Goal: Task Accomplishment & Management: Use online tool/utility

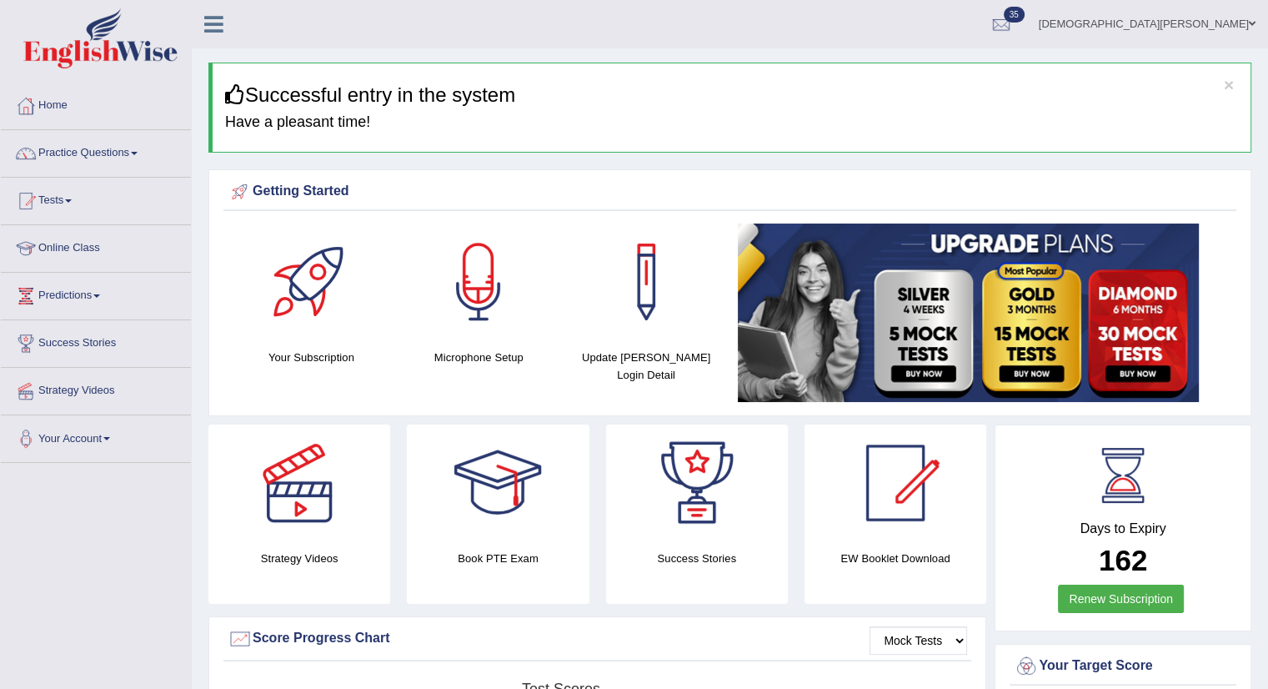
click at [75, 195] on link "Tests" at bounding box center [96, 199] width 190 height 42
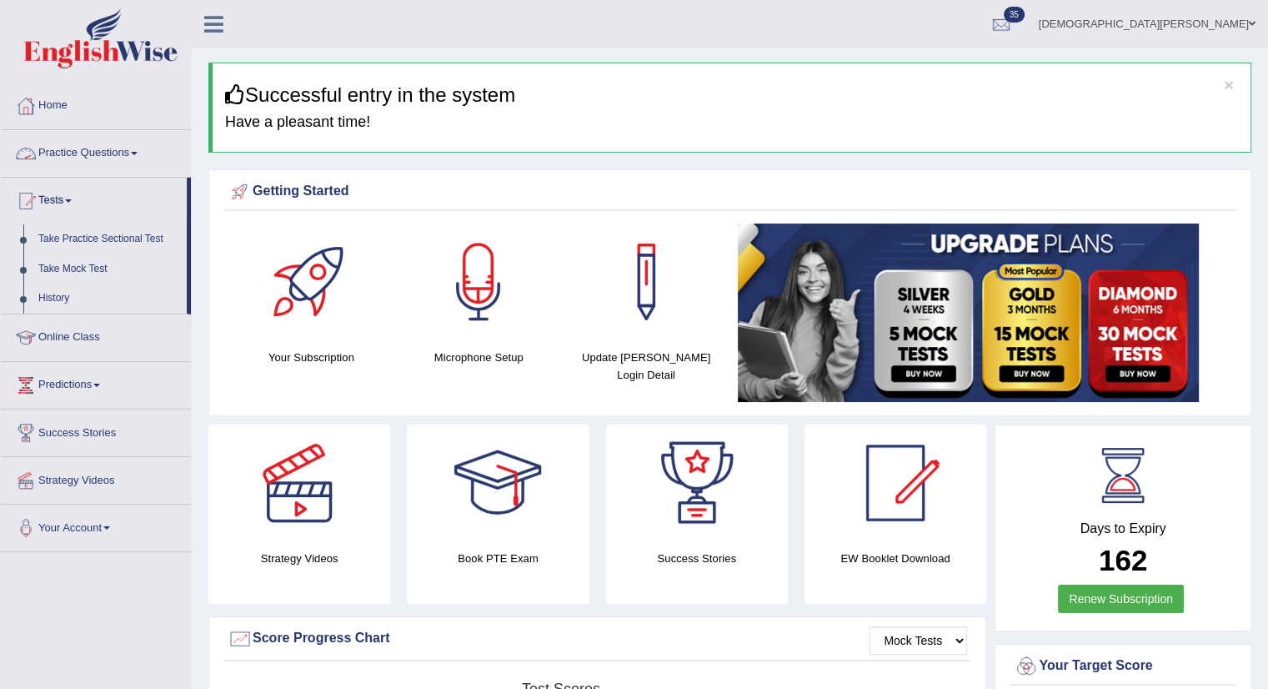
click at [118, 158] on link "Practice Questions" at bounding box center [96, 151] width 190 height 42
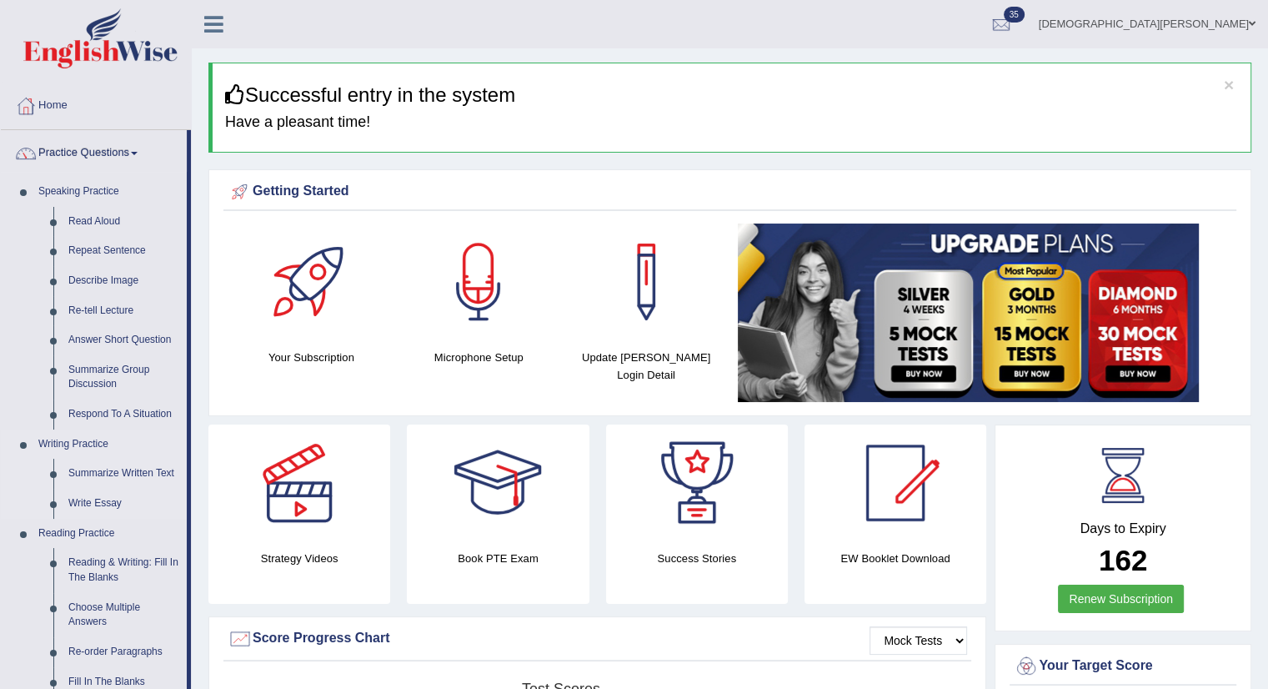
scroll to position [83, 0]
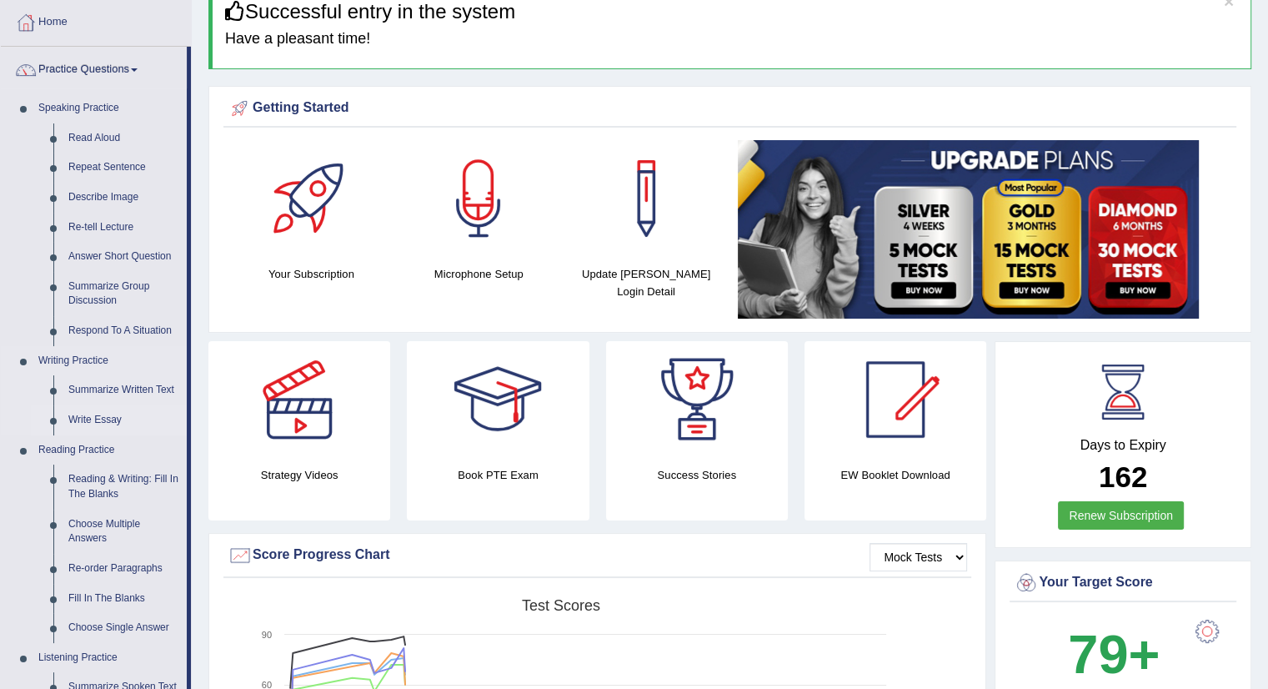
click at [98, 414] on link "Write Essay" at bounding box center [124, 420] width 126 height 30
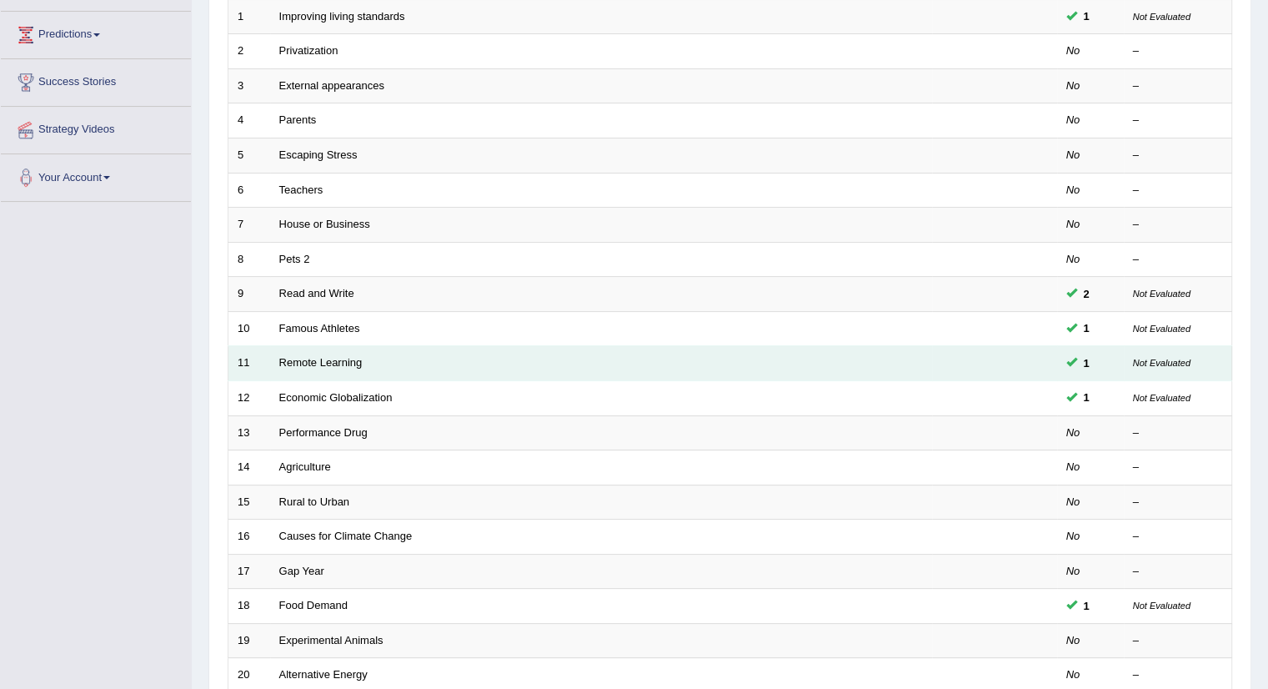
scroll to position [410, 0]
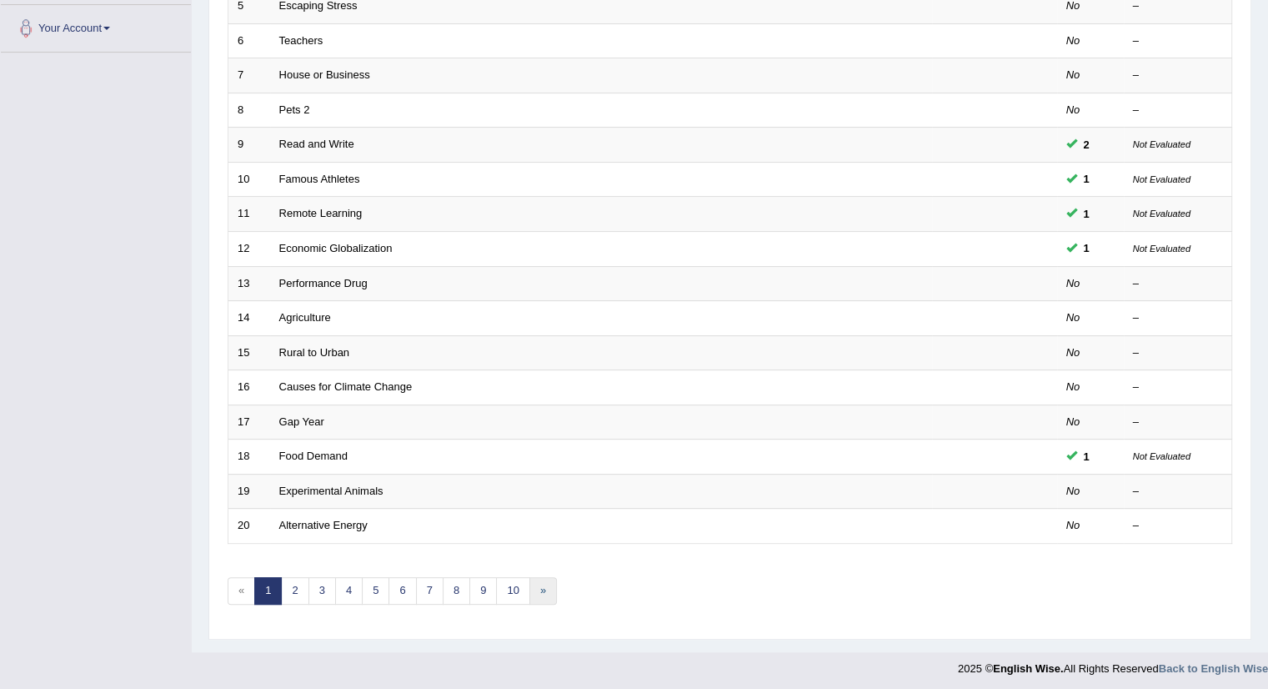
click at [540, 590] on link "»" at bounding box center [544, 591] width 28 height 28
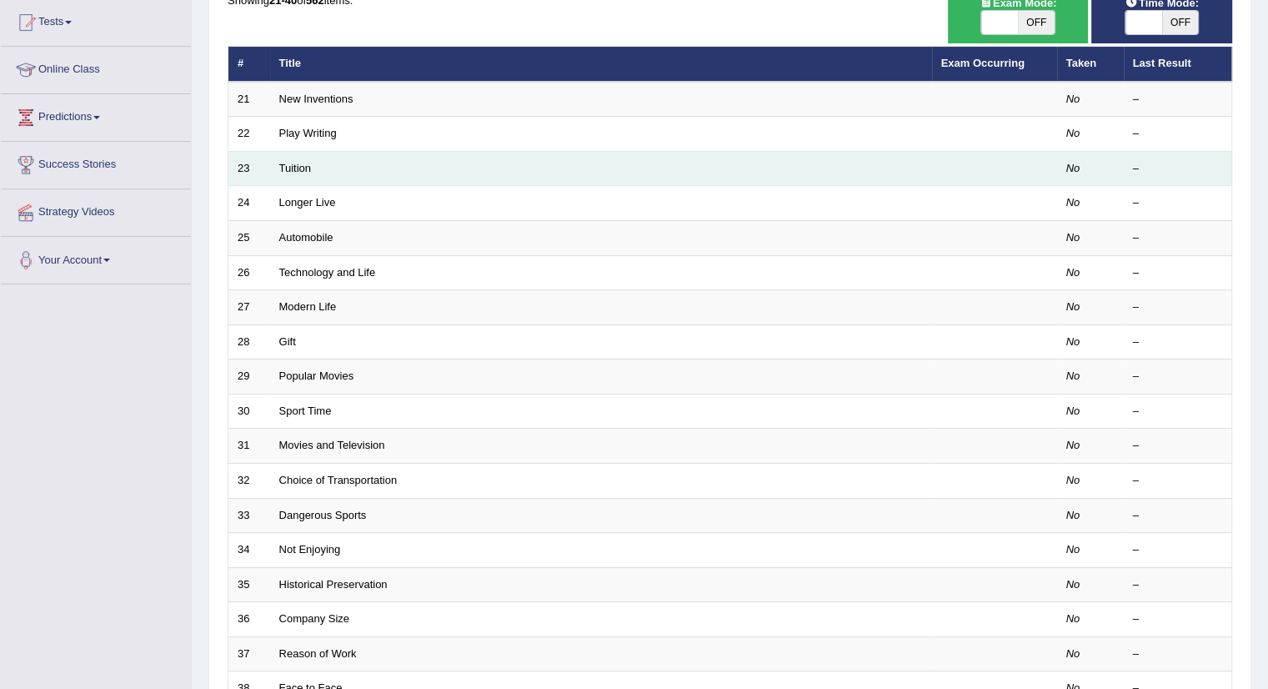
scroll to position [160, 0]
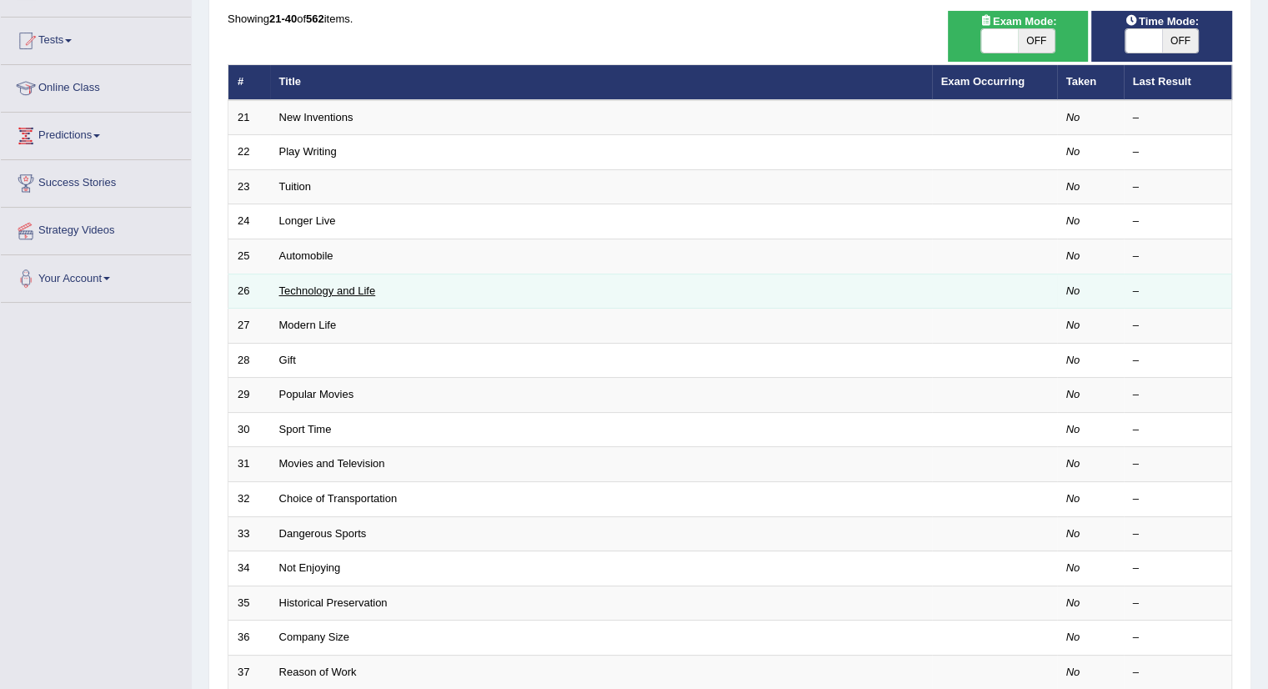
click at [357, 290] on link "Technology and Life" at bounding box center [327, 290] width 97 height 13
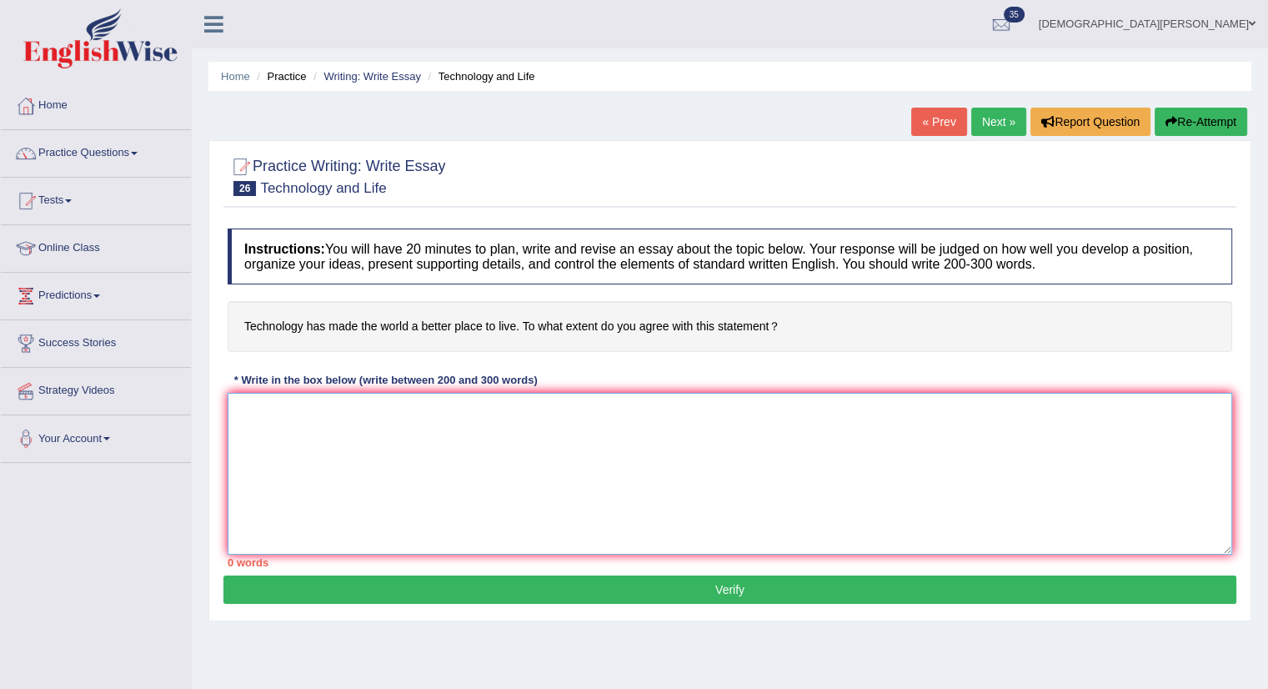
click at [402, 428] on textarea at bounding box center [730, 474] width 1005 height 162
paste textarea "The increasing influence on technology on our lives has ignited numerous discus…"
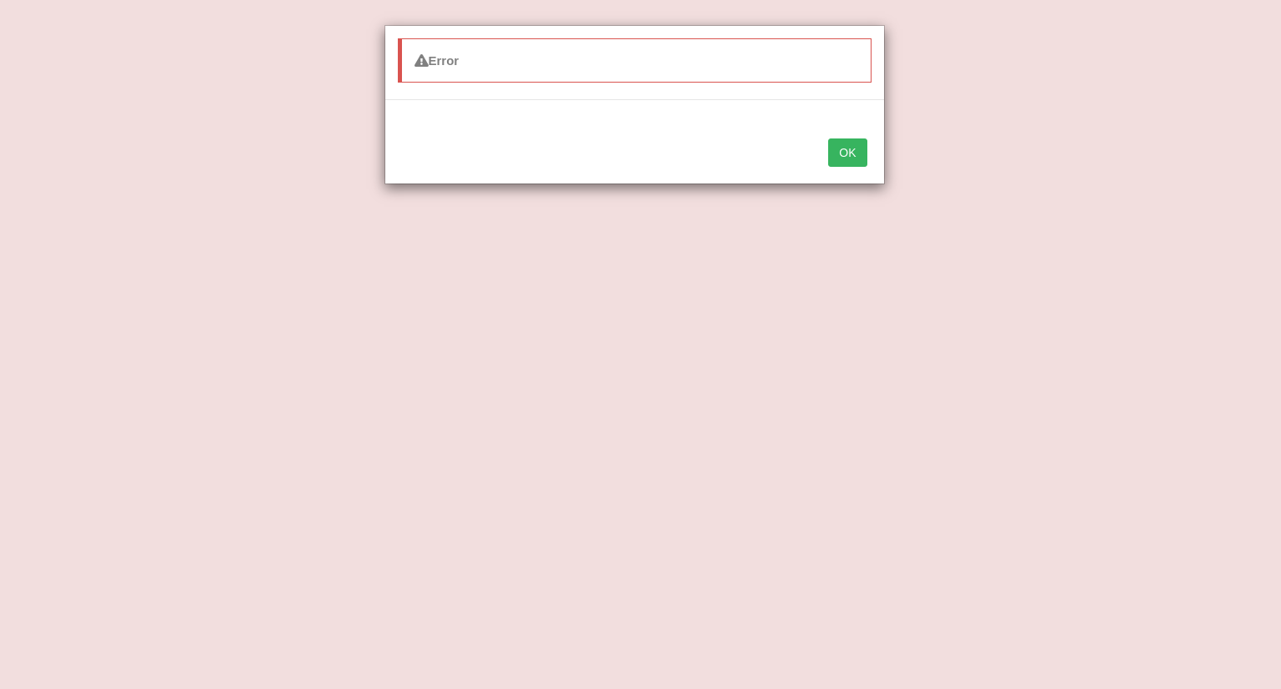
type textarea "The increasing influence on technology on our lives has ignited numerous discus…"
click at [856, 153] on button "OK" at bounding box center [847, 152] width 38 height 28
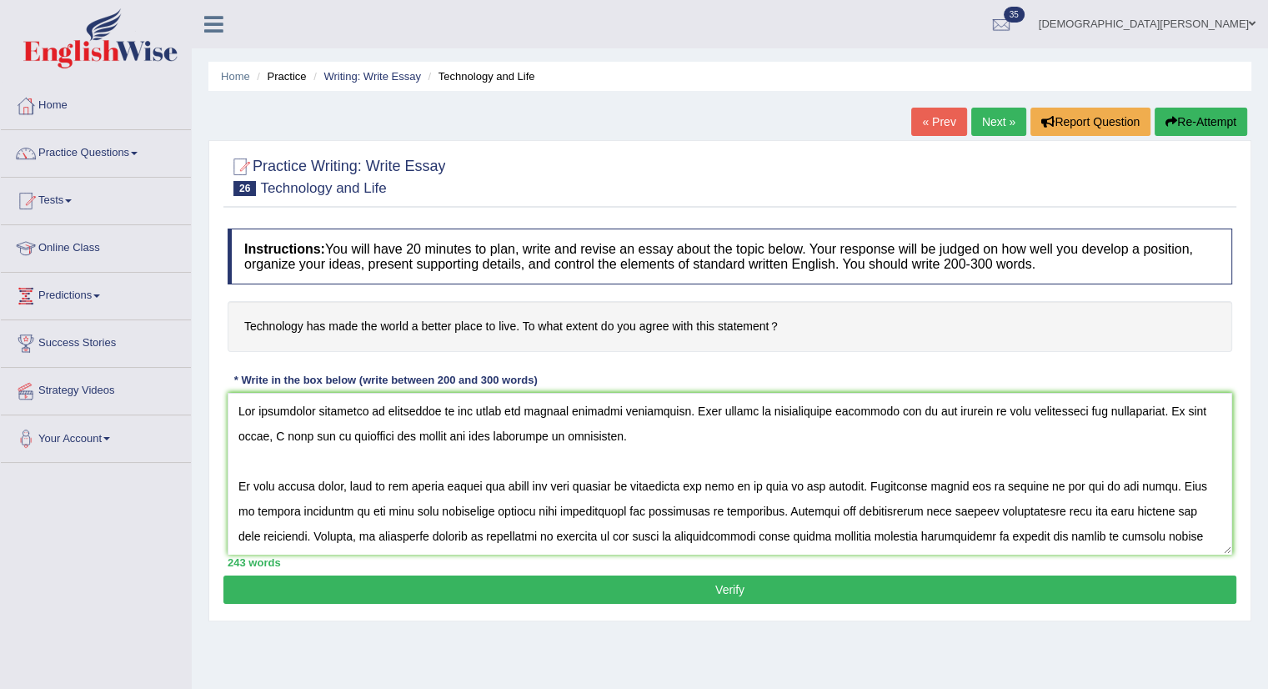
scroll to position [174, 0]
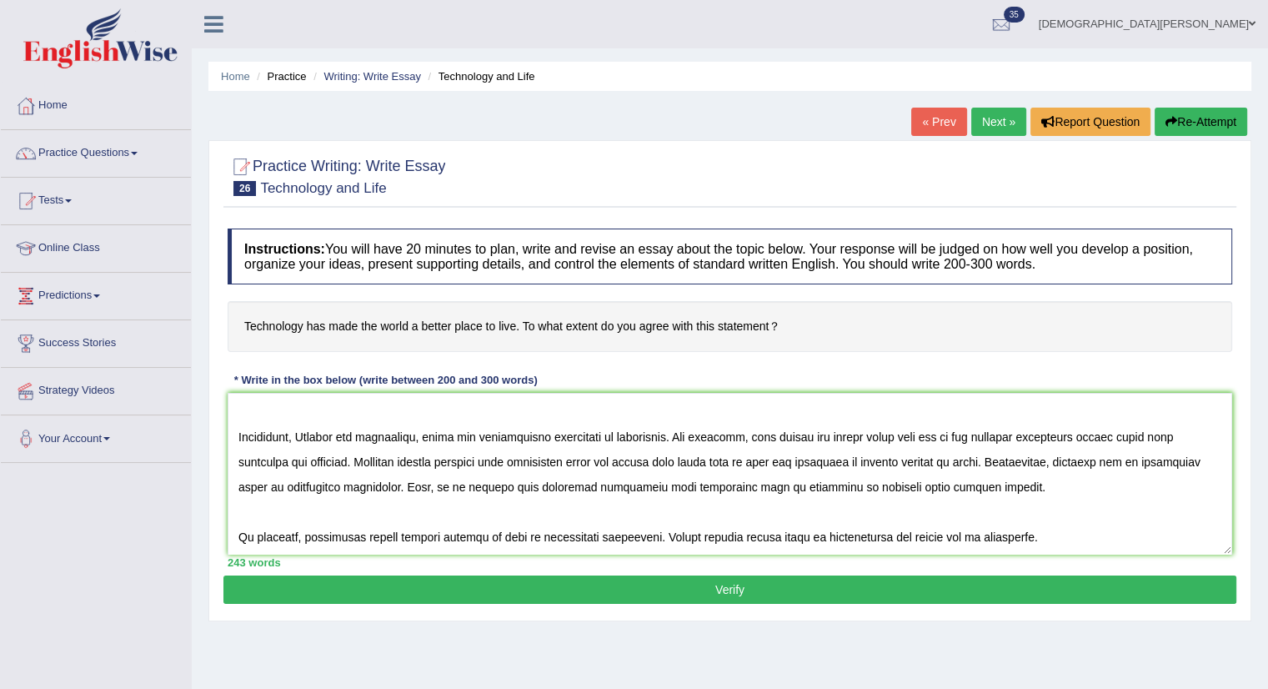
click at [692, 584] on button "Verify" at bounding box center [730, 589] width 1013 height 28
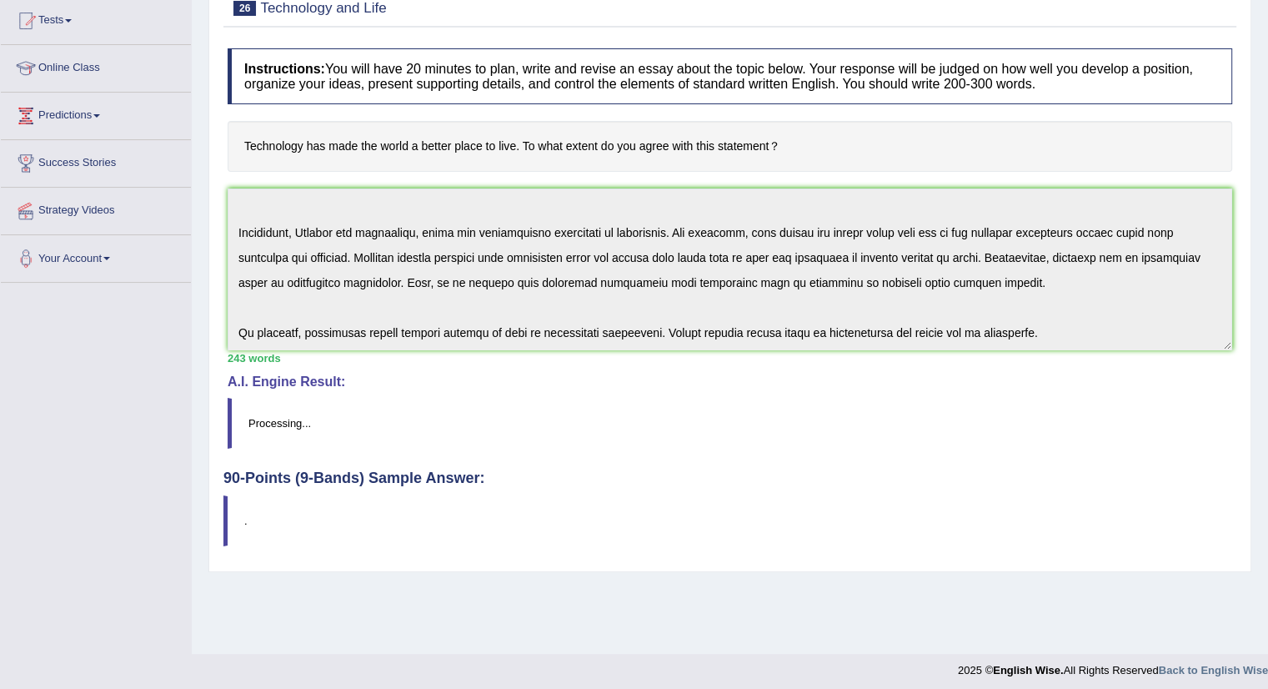
scroll to position [187, 0]
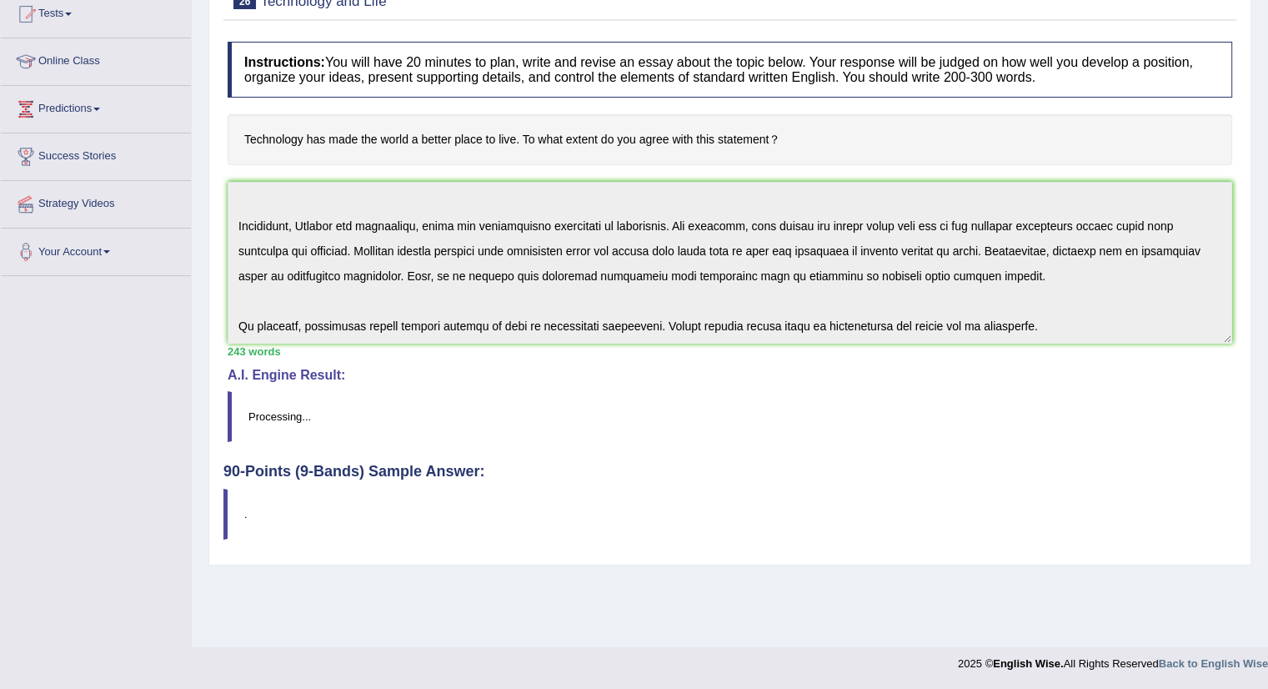
click at [324, 374] on h4 "A.I. Engine Result:" at bounding box center [730, 375] width 1005 height 15
click at [769, 422] on blockquote "Processing..." at bounding box center [730, 416] width 1005 height 51
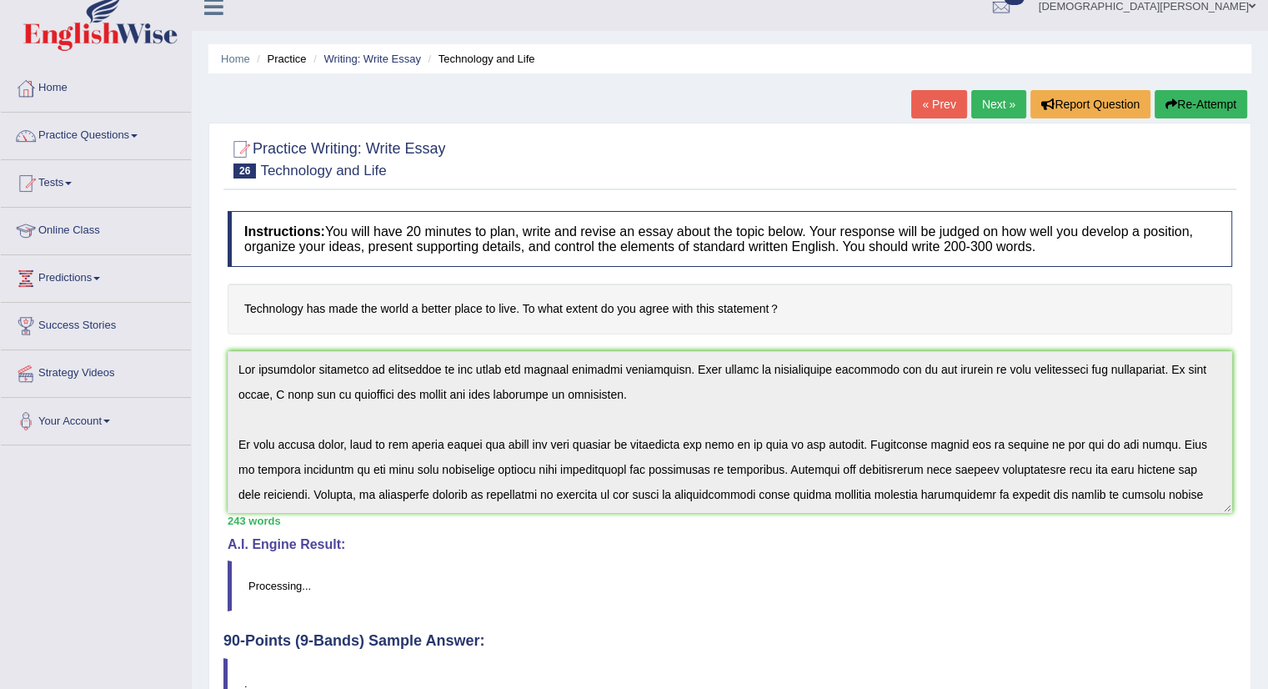
scroll to position [0, 0]
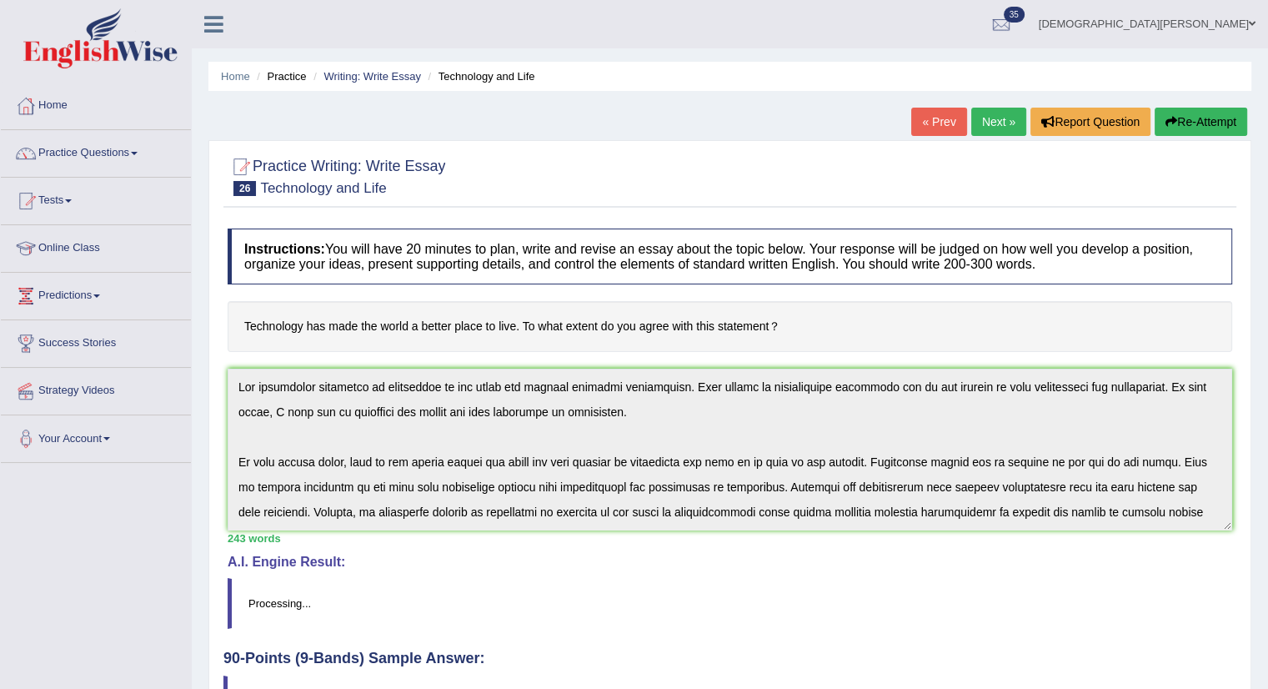
click at [1198, 123] on button "Re-Attempt" at bounding box center [1201, 122] width 93 height 28
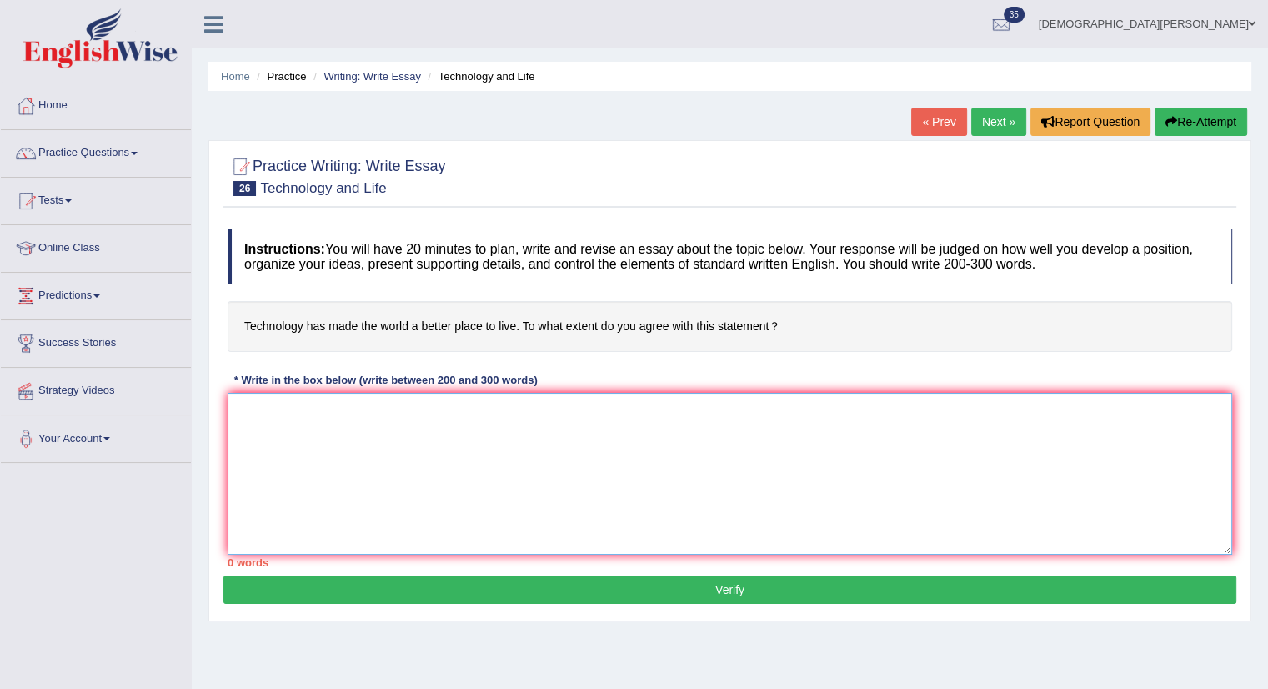
click at [429, 470] on textarea at bounding box center [730, 474] width 1005 height 162
paste textarea "The increasing influence on technology on our lives has ignited numerous discus…"
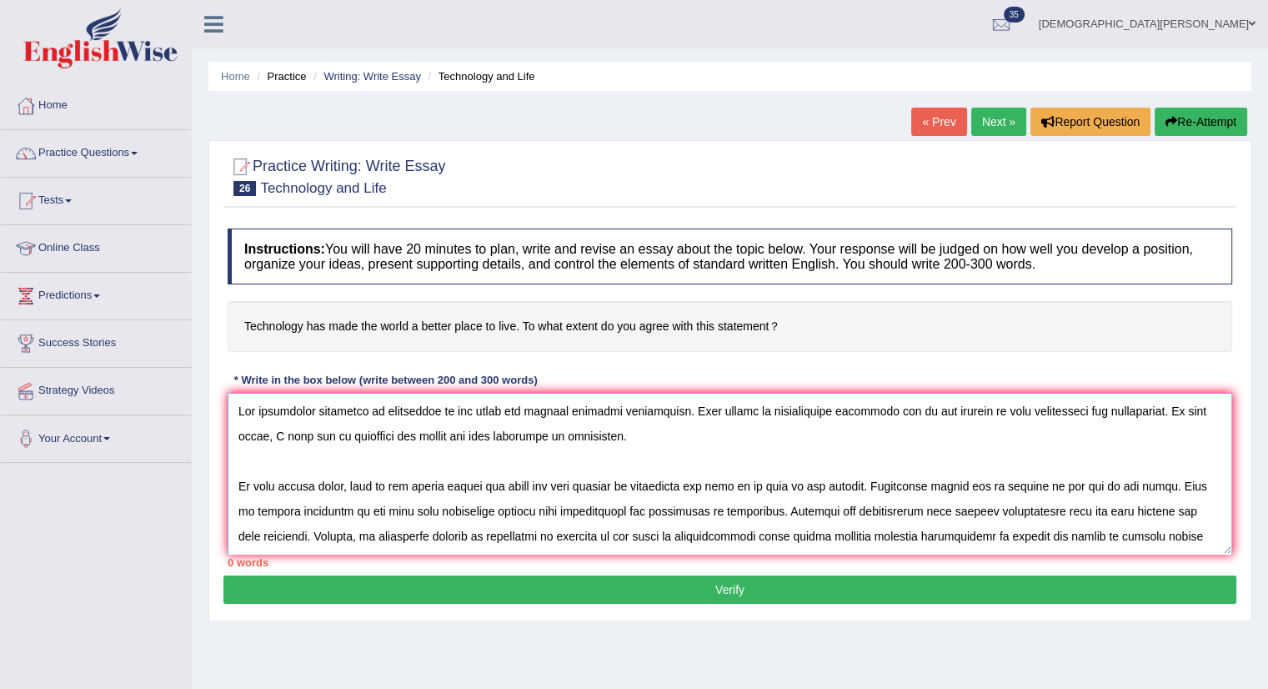
scroll to position [163, 0]
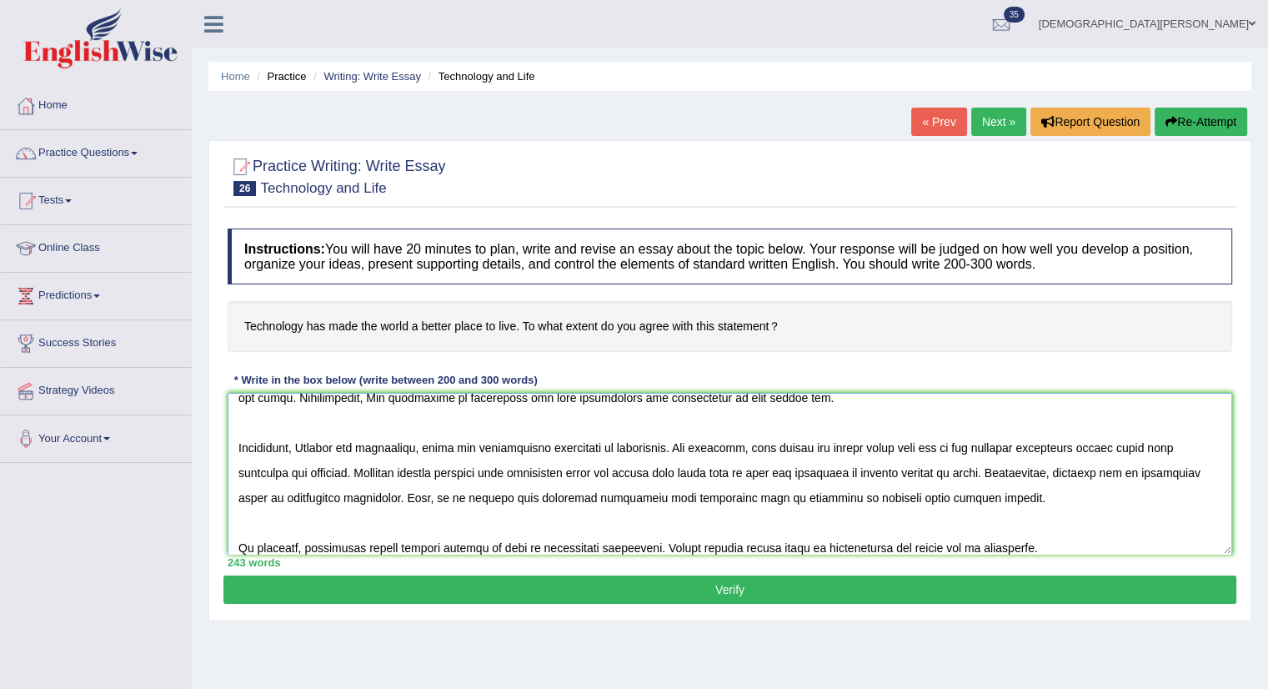
type textarea "The increasing influence on technology on our lives has ignited numerous discus…"
click at [816, 590] on button "Verify" at bounding box center [730, 589] width 1013 height 28
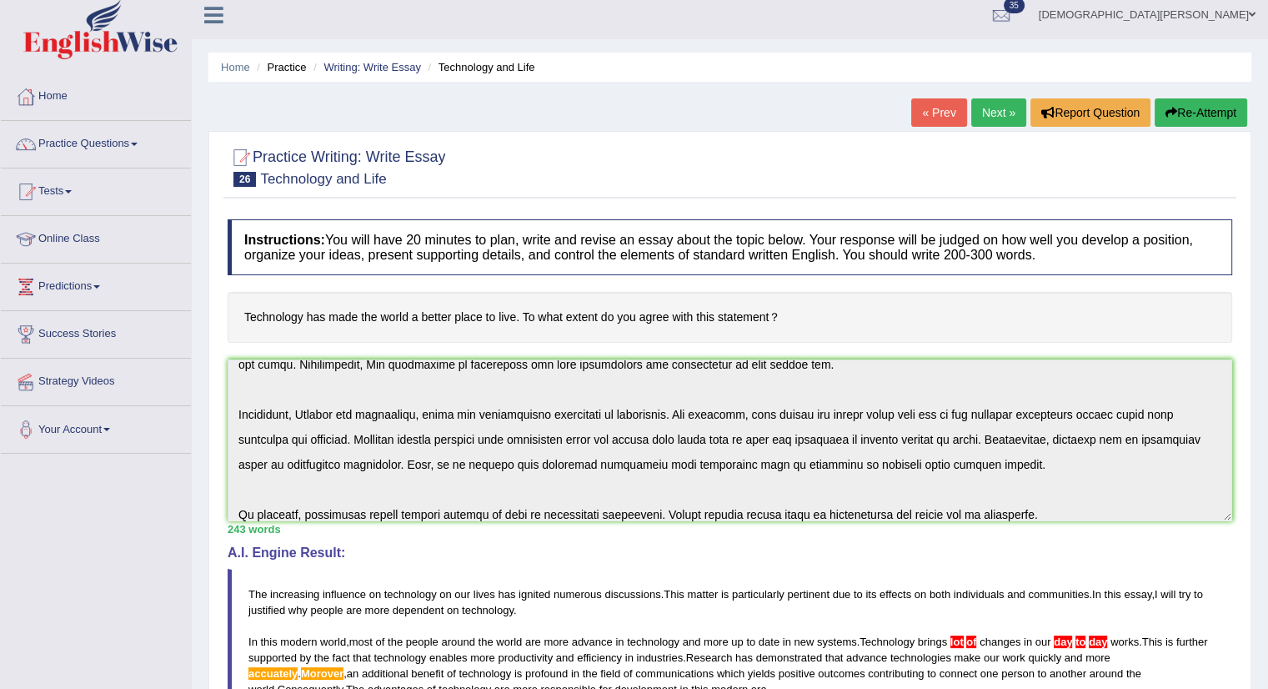
scroll to position [0, 0]
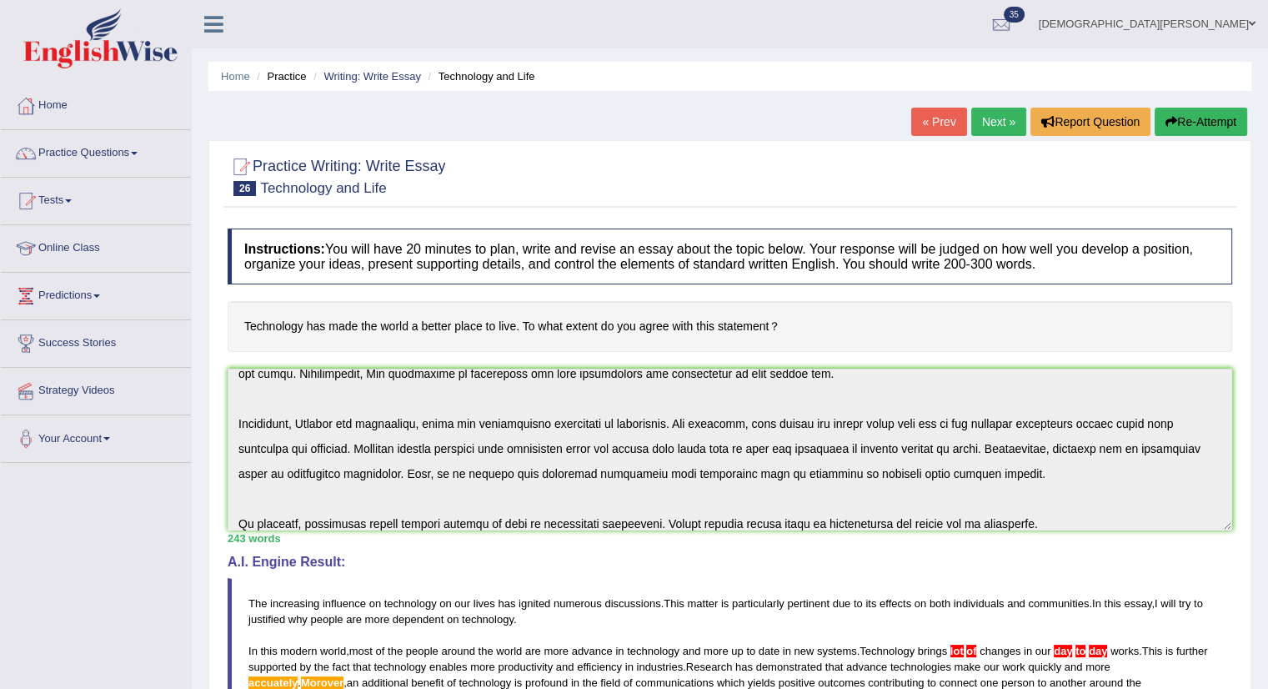
click at [1192, 118] on button "Re-Attempt" at bounding box center [1201, 122] width 93 height 28
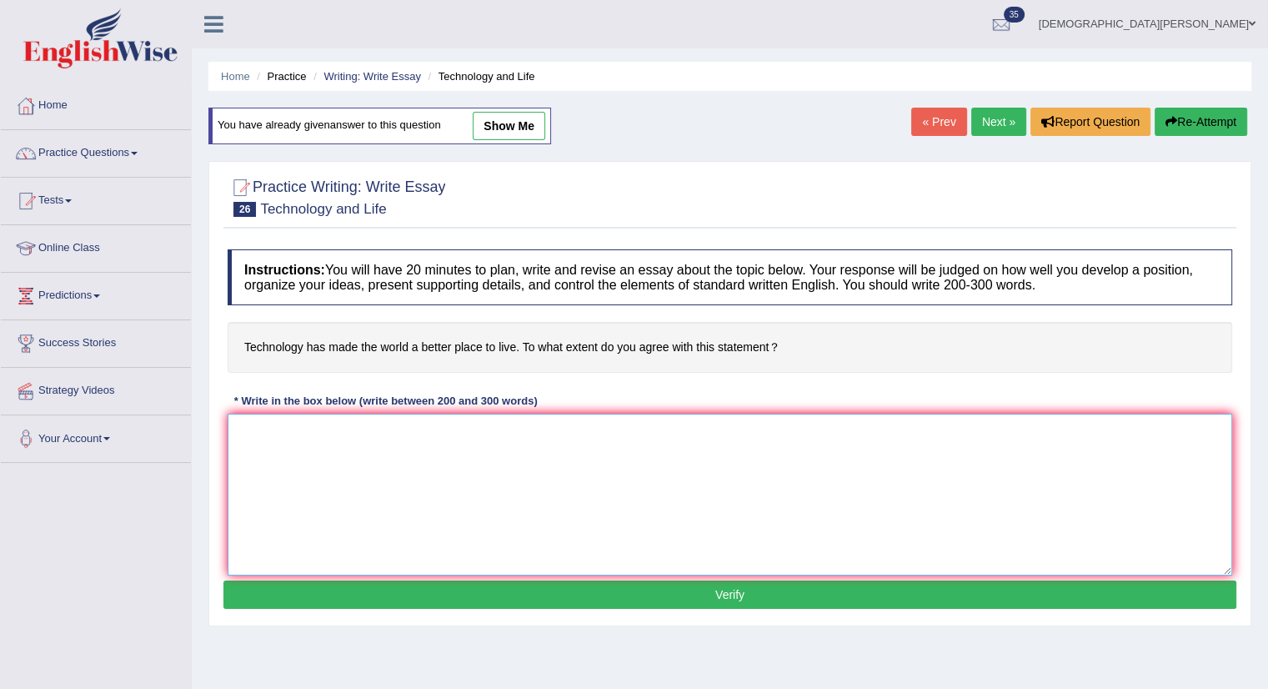
click at [524, 451] on textarea at bounding box center [730, 495] width 1005 height 162
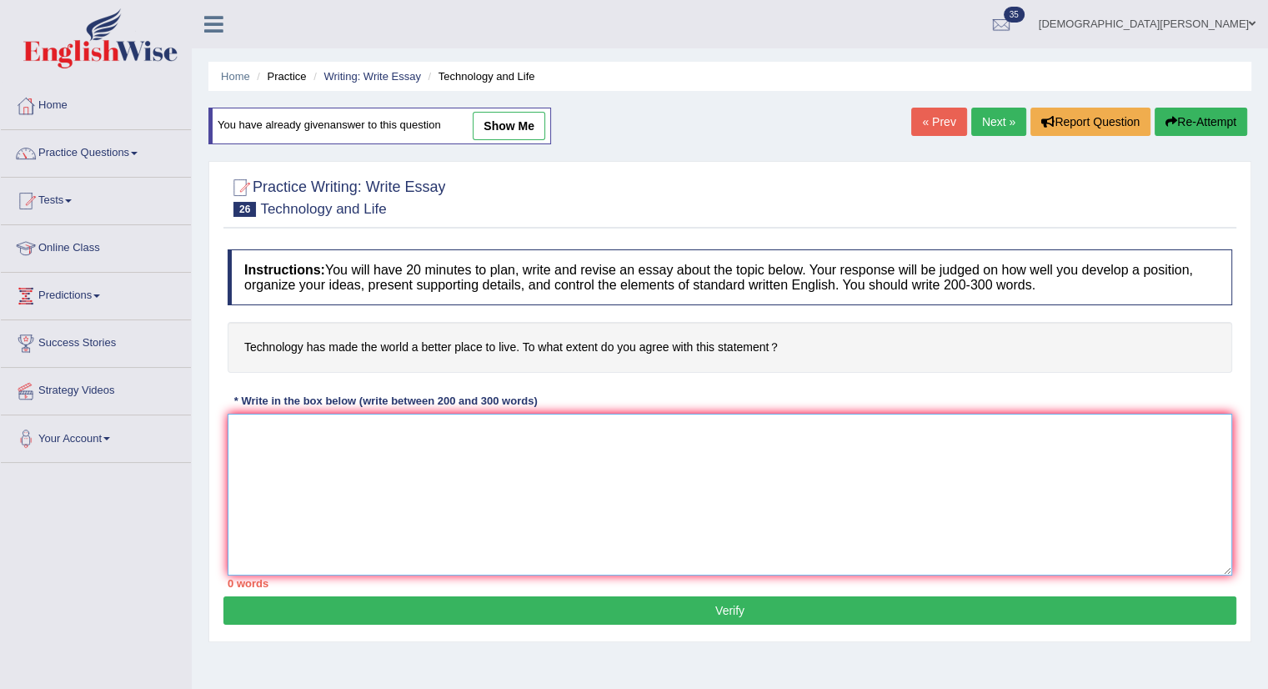
paste textarea "The increasing influence on technology on our lives has ignited numerous discus…"
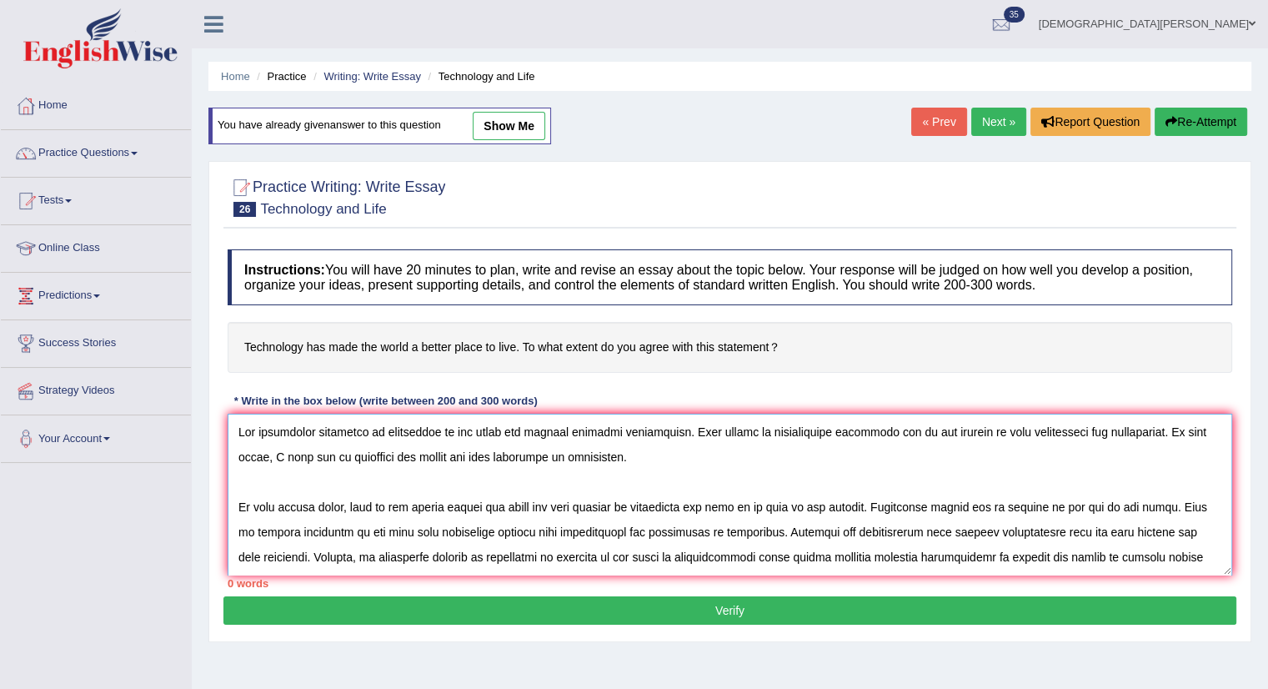
scroll to position [163, 0]
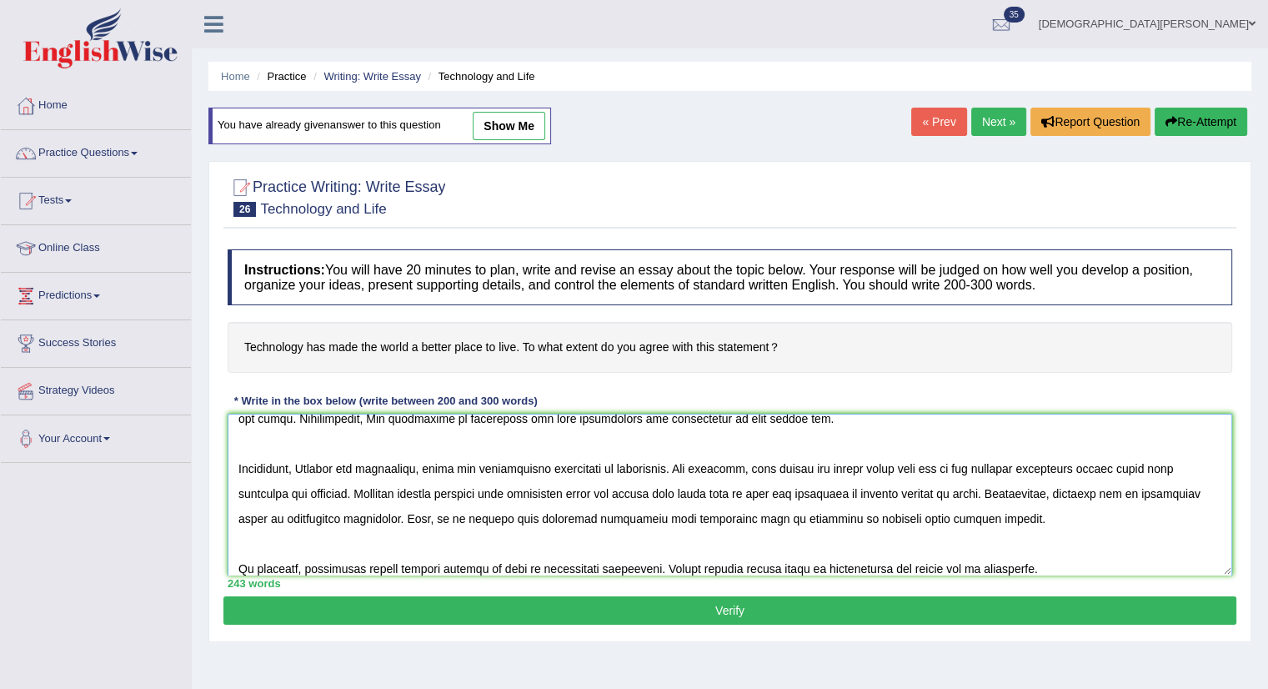
click at [259, 462] on textarea at bounding box center [730, 495] width 1005 height 162
click at [1205, 464] on textarea at bounding box center [730, 495] width 1005 height 162
click at [786, 490] on textarea at bounding box center [730, 495] width 1005 height 162
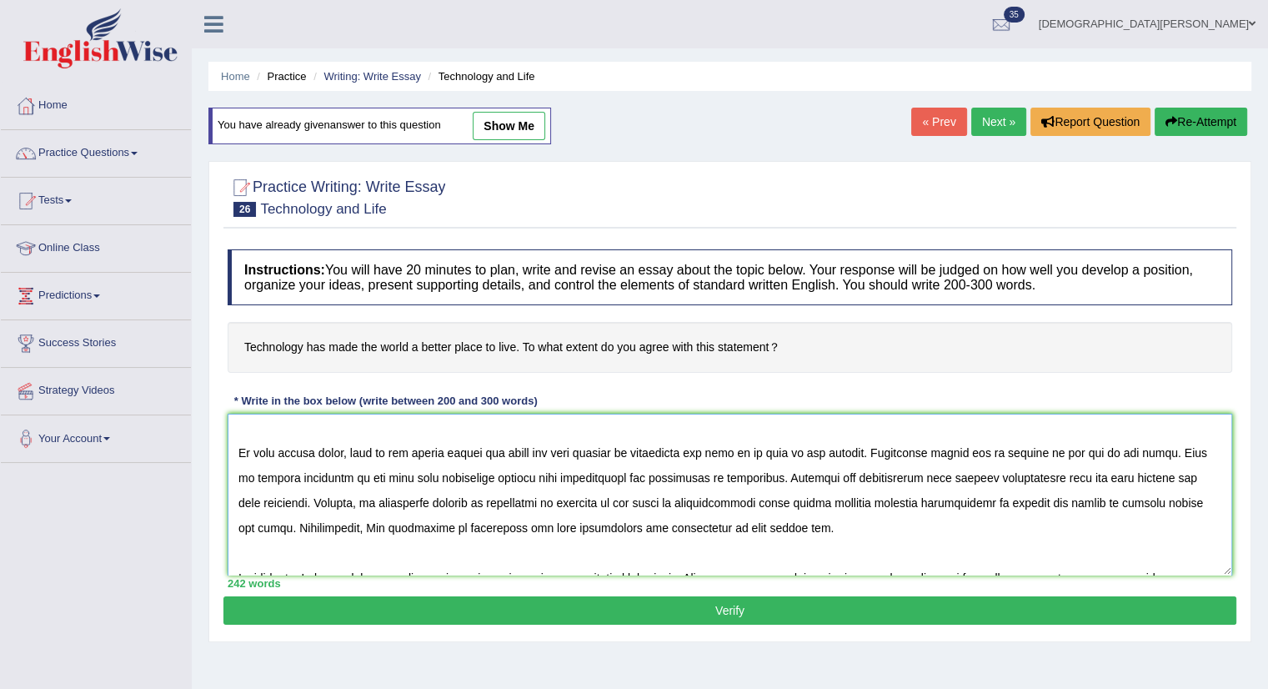
scroll to position [83, 0]
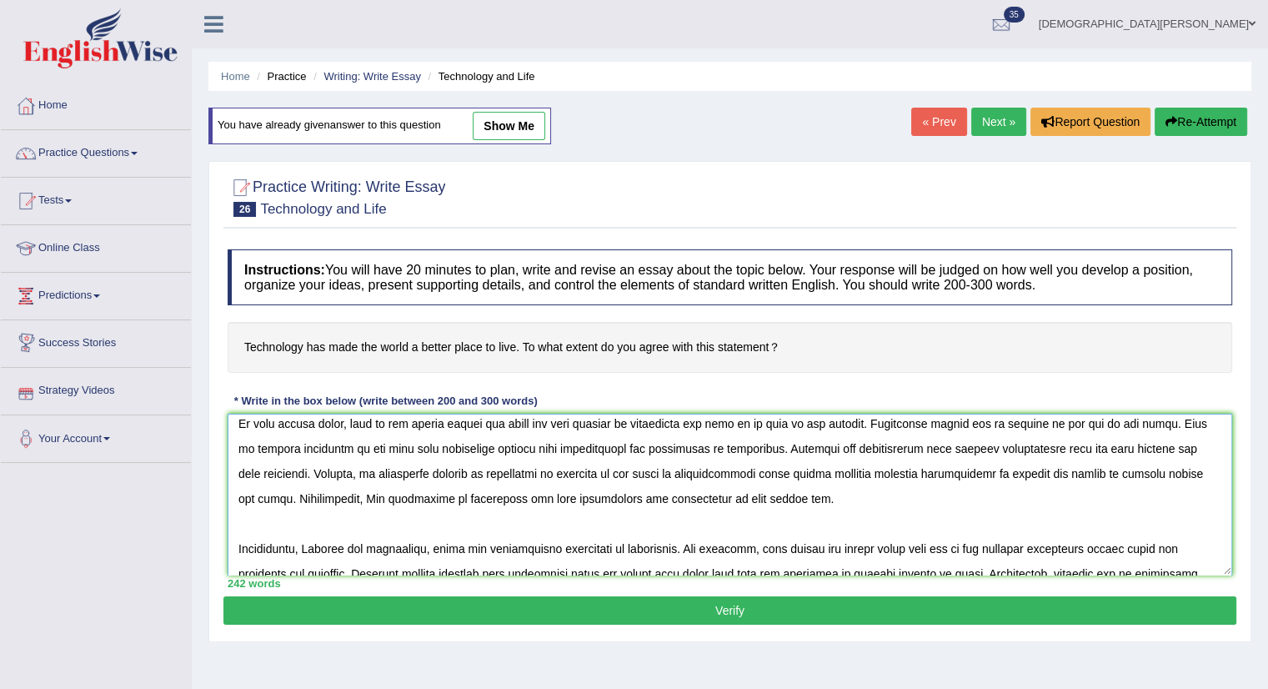
click at [365, 476] on textarea at bounding box center [730, 495] width 1005 height 162
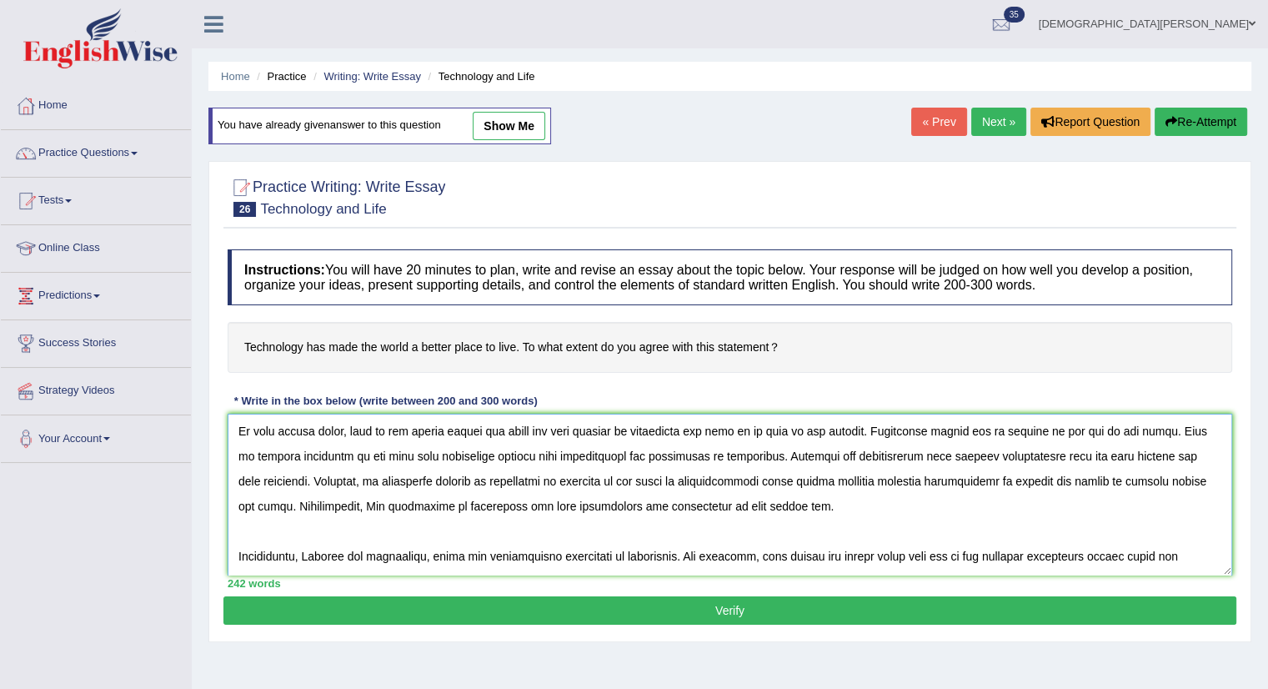
drag, startPoint x: 1161, startPoint y: 424, endPoint x: 1109, endPoint y: 436, distance: 53.0
click at [1109, 436] on textarea at bounding box center [730, 495] width 1005 height 162
click at [1015, 428] on textarea at bounding box center [730, 495] width 1005 height 162
drag, startPoint x: 1027, startPoint y: 429, endPoint x: 999, endPoint y: 438, distance: 29.8
click at [999, 438] on textarea at bounding box center [730, 495] width 1005 height 162
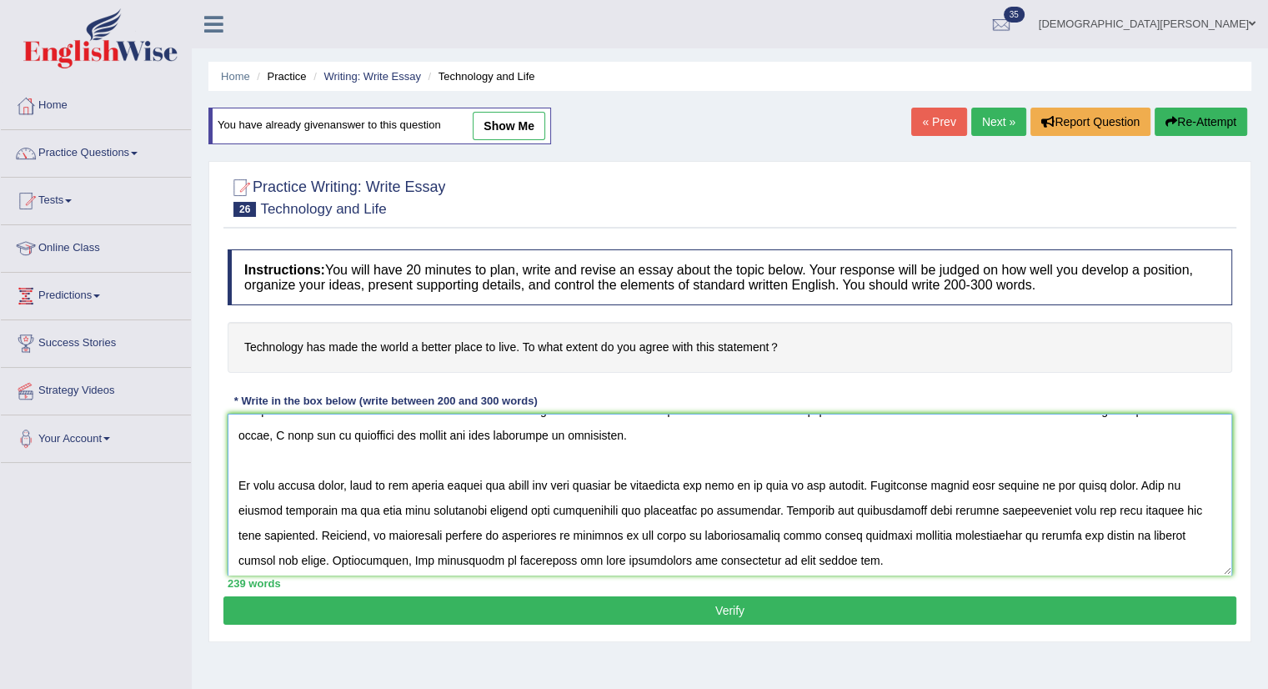
scroll to position [0, 0]
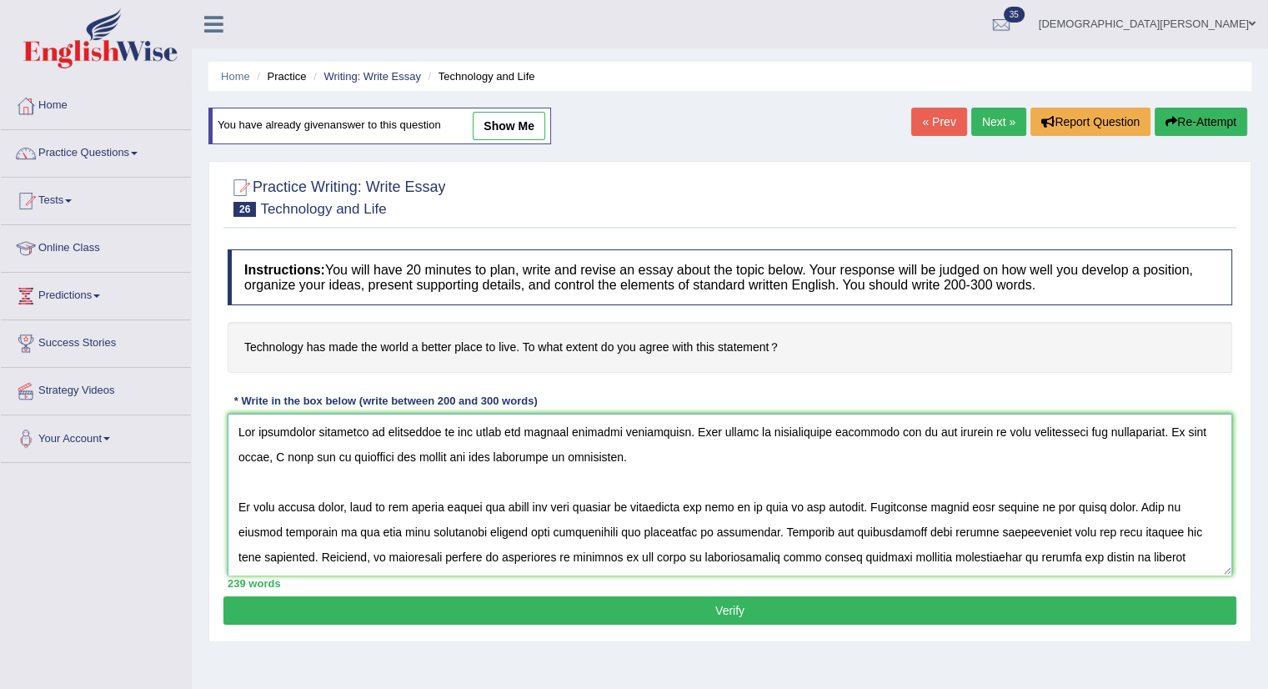
click at [262, 554] on textarea at bounding box center [730, 495] width 1005 height 162
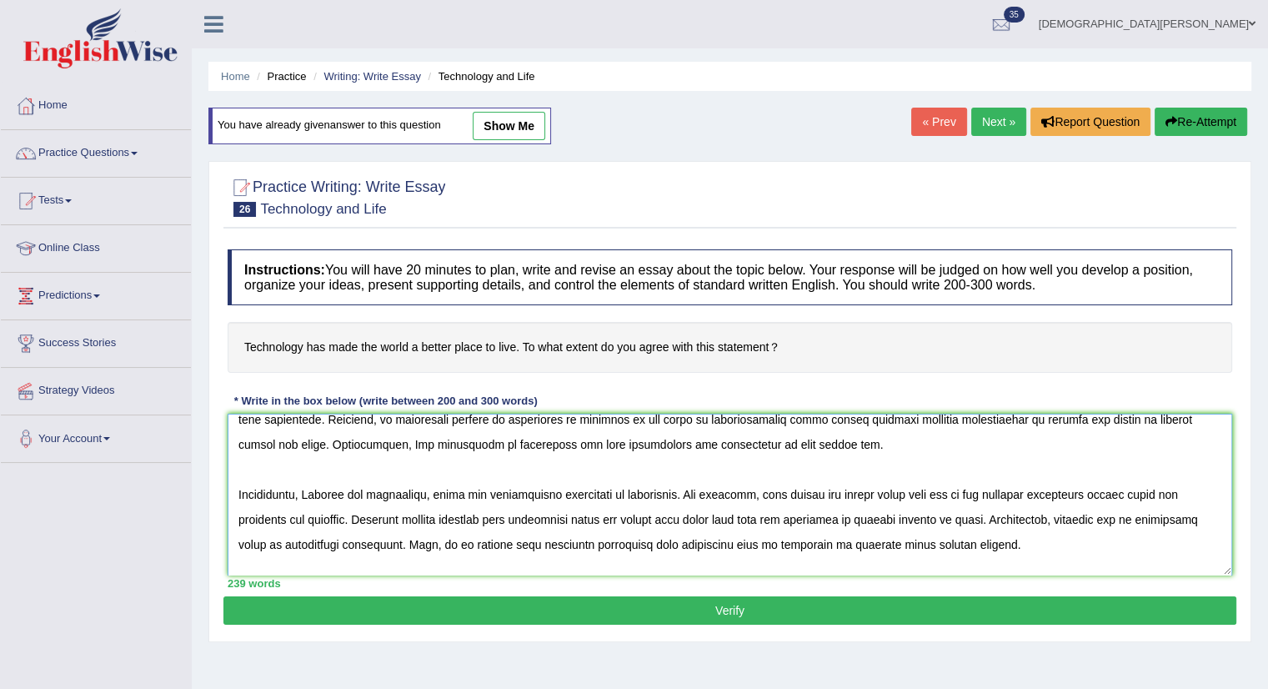
scroll to position [167, 0]
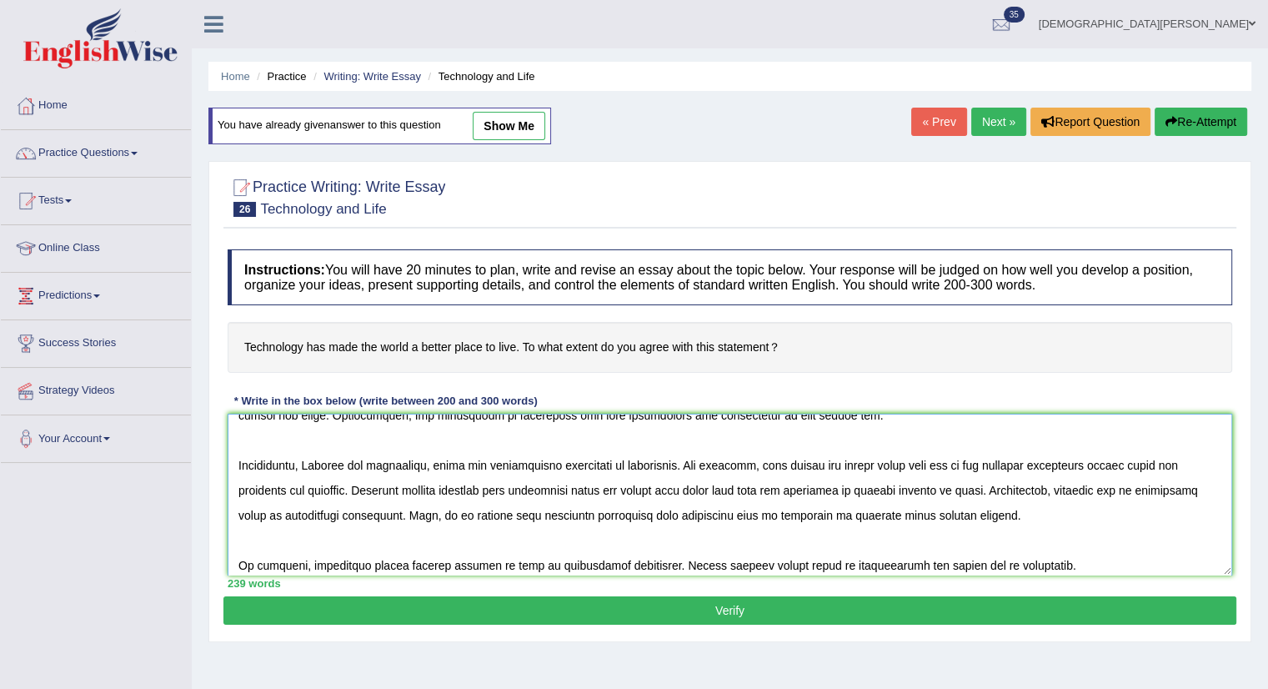
type textarea "The increasing influence on technology on our lives has ignited numerous discus…"
click at [585, 611] on button "Verify" at bounding box center [730, 610] width 1013 height 28
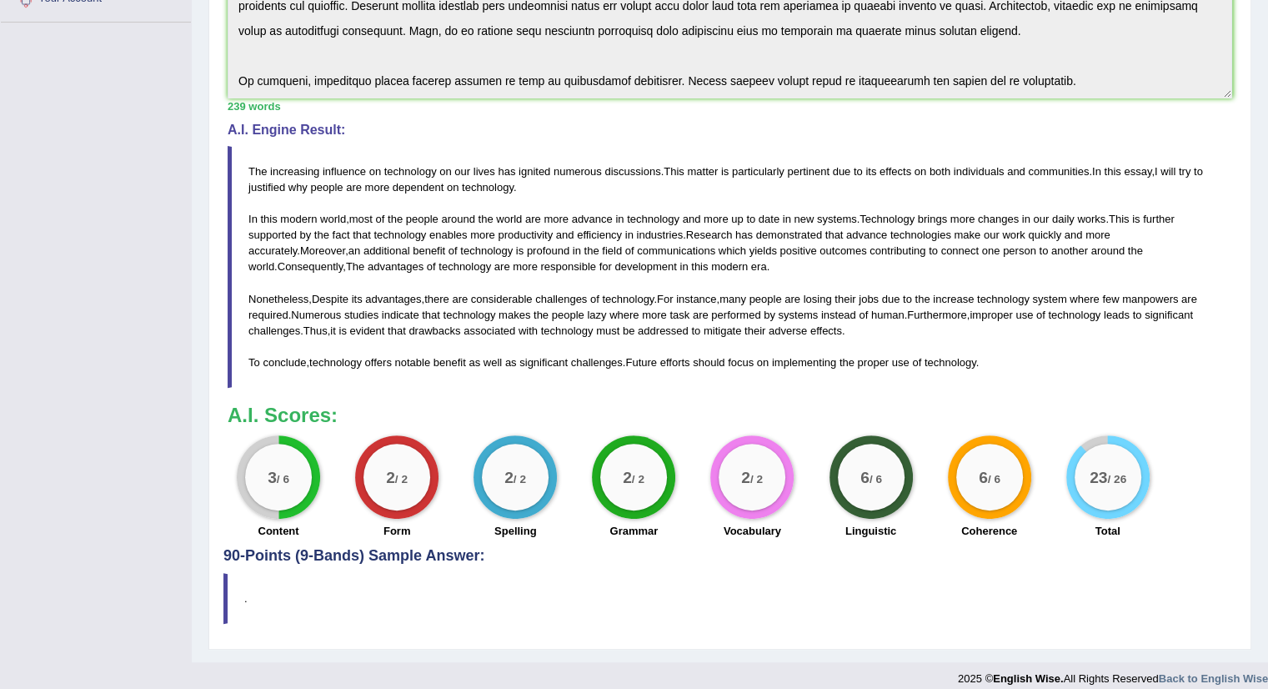
scroll to position [454, 0]
